Goal: Task Accomplishment & Management: Manage account settings

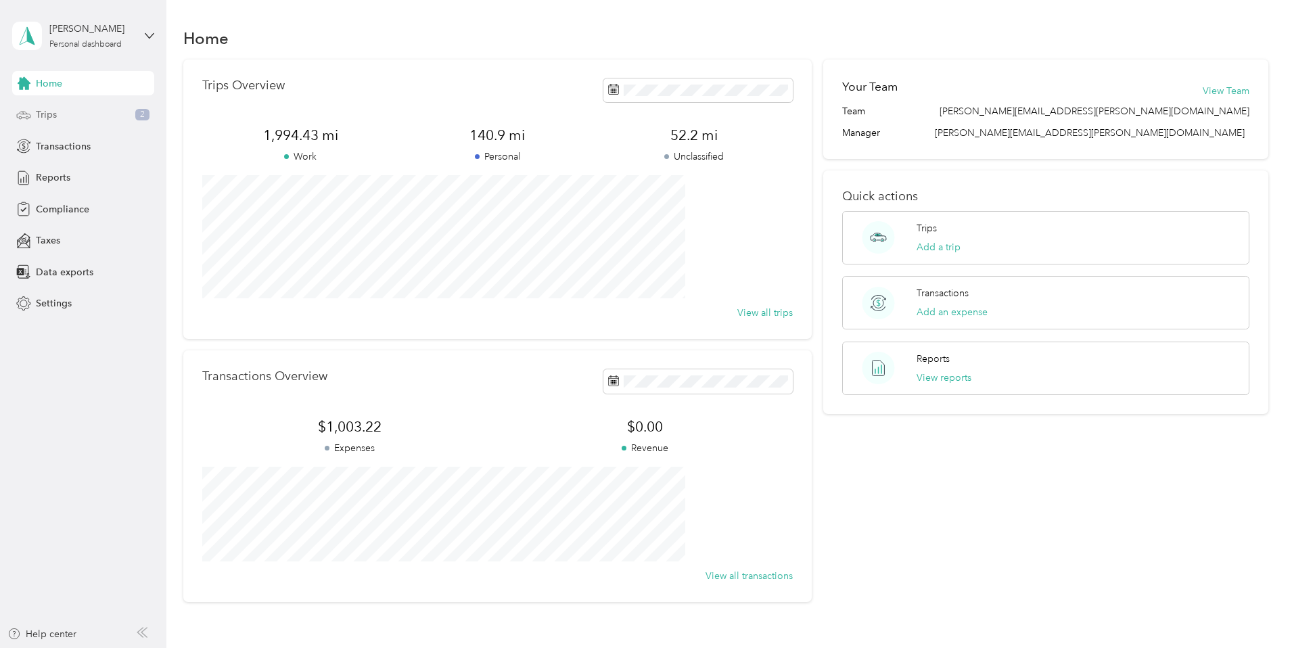
click at [60, 114] on div "Trips 2" at bounding box center [83, 115] width 142 height 24
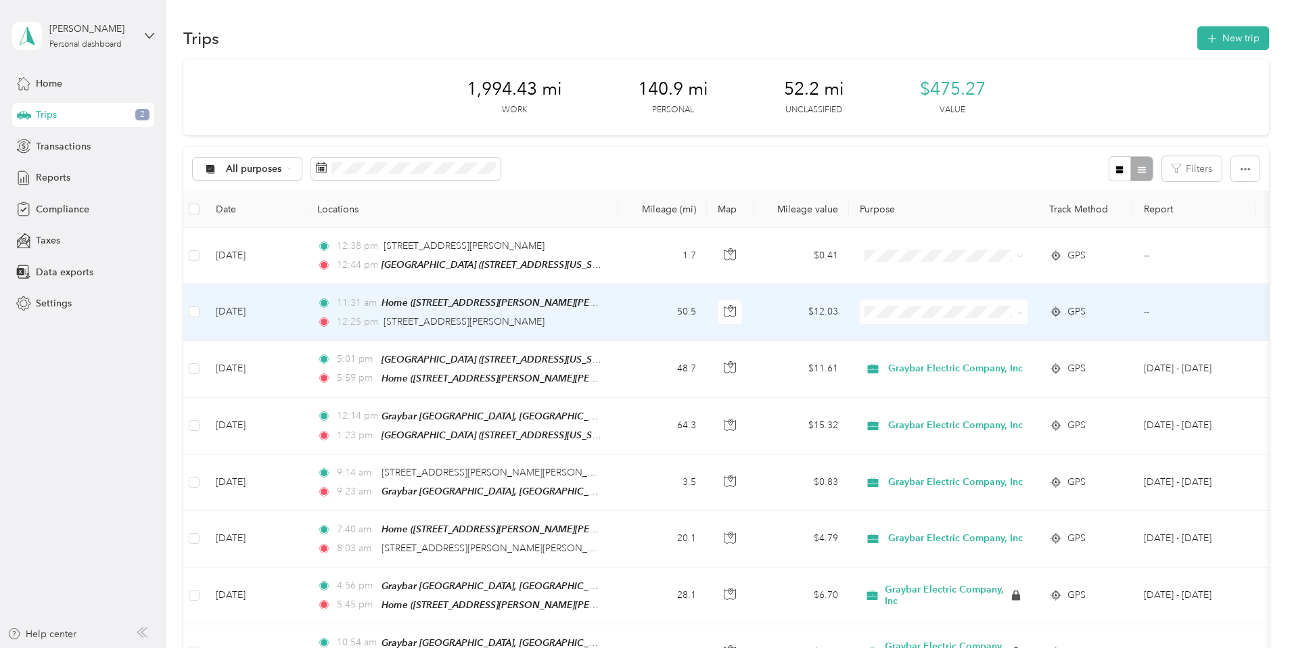
click at [1023, 338] on span "Graybar Electric Company, Inc" at bounding box center [1050, 336] width 135 height 14
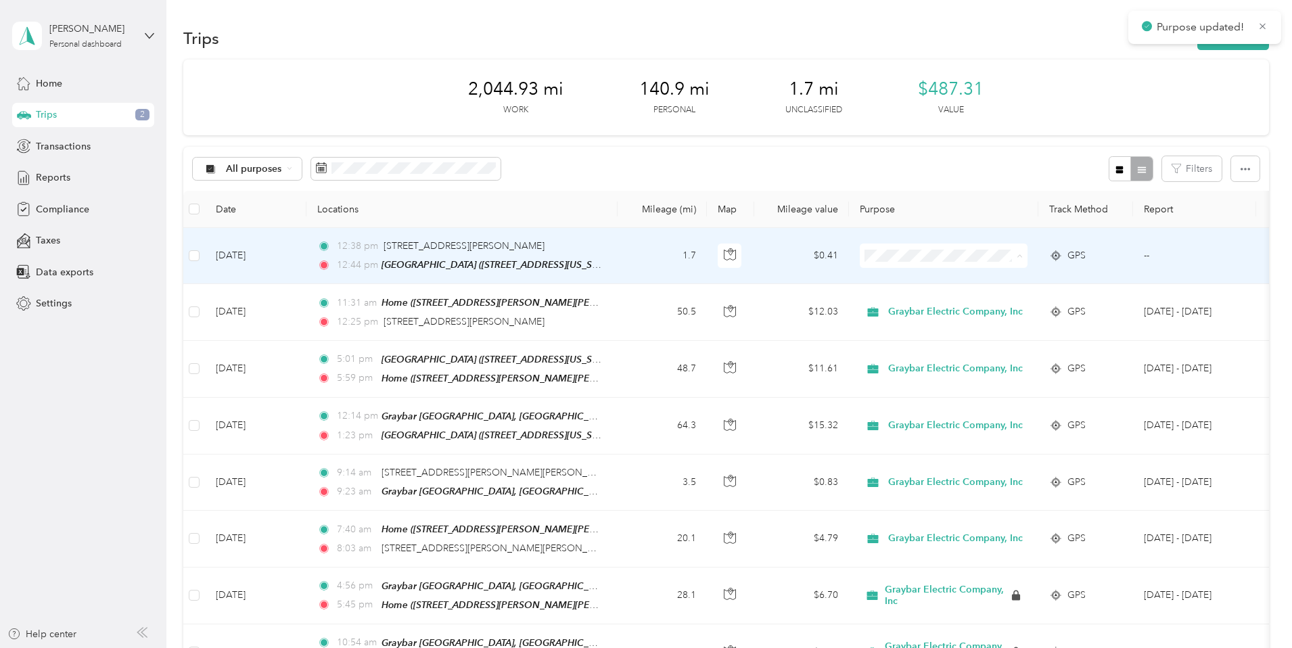
click at [1021, 287] on li "Graybar Electric Company, Inc" at bounding box center [1039, 281] width 178 height 24
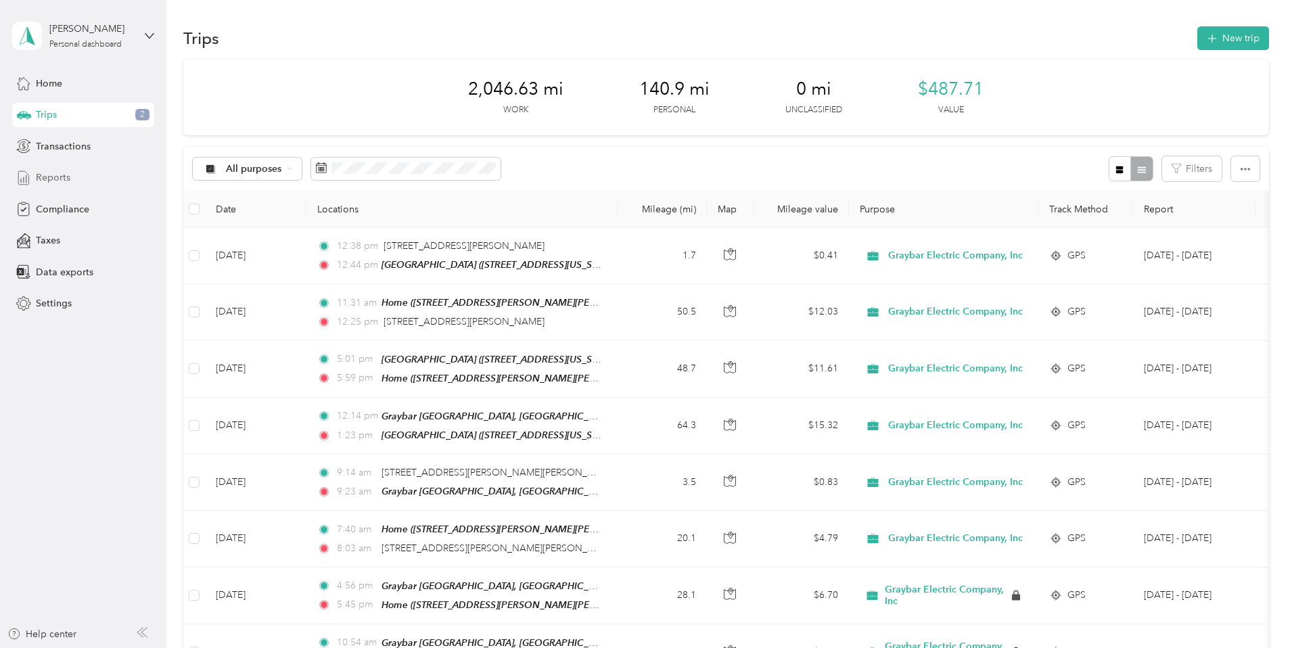
click at [81, 179] on div "Reports" at bounding box center [83, 178] width 142 height 24
